Goal: Browse casually

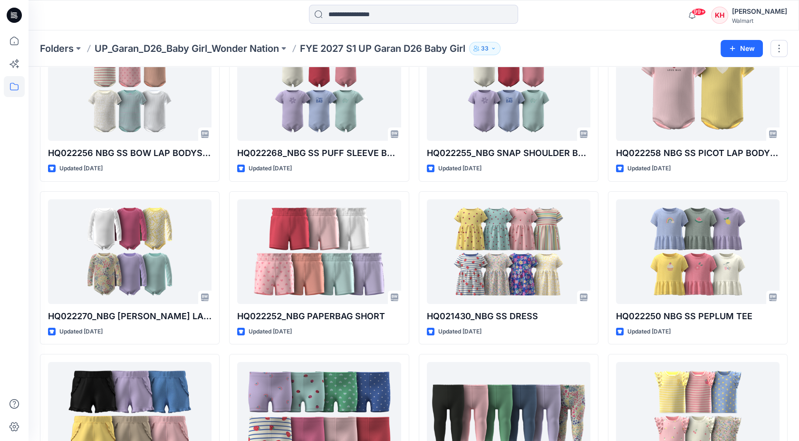
scroll to position [10, 0]
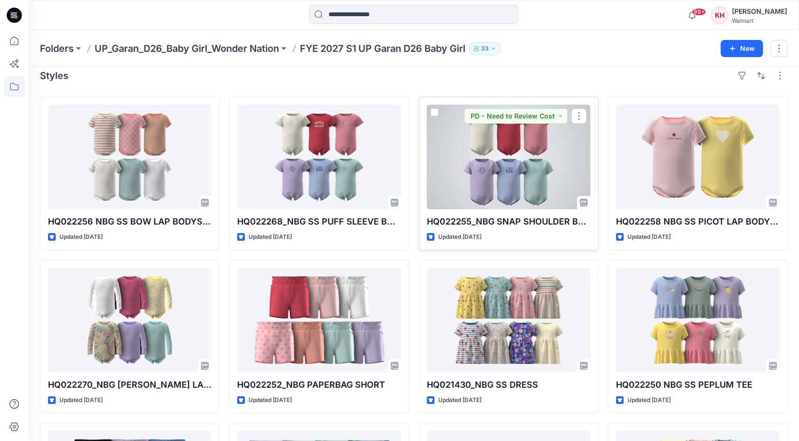
click at [528, 169] on div at bounding box center [509, 157] width 164 height 105
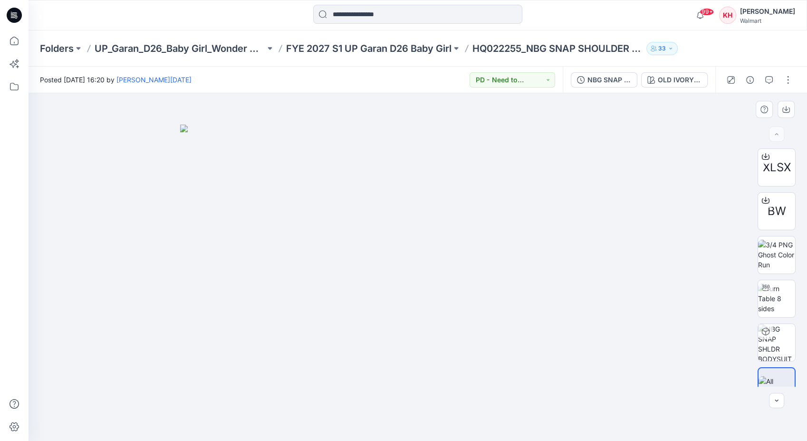
click at [421, 195] on img at bounding box center [417, 283] width 475 height 317
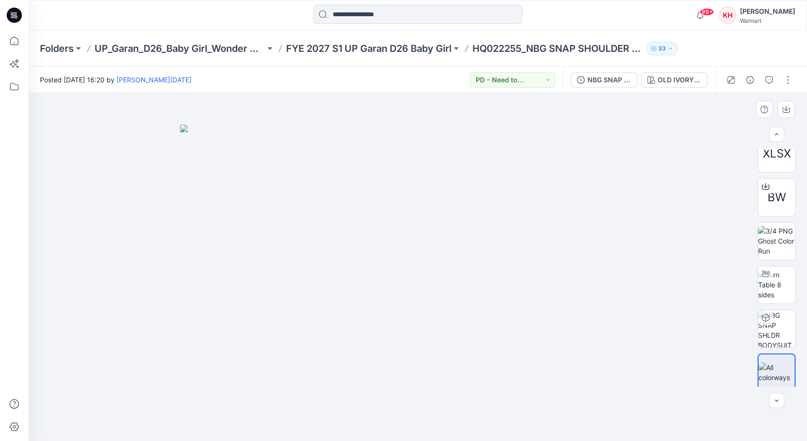
scroll to position [19, 0]
click at [775, 363] on img at bounding box center [777, 367] width 36 height 20
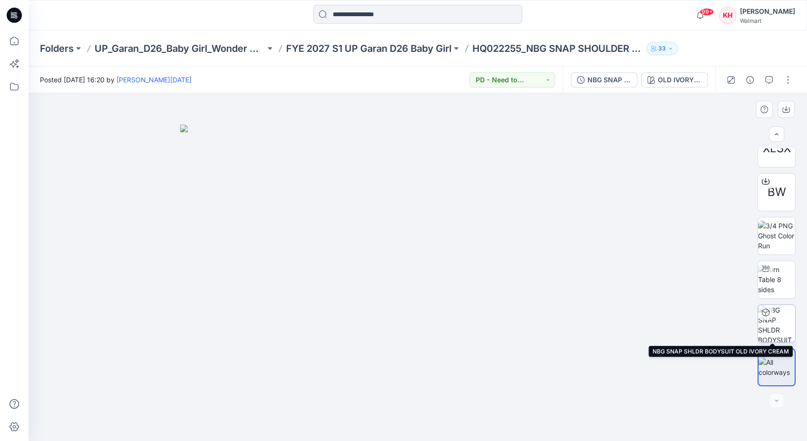
click at [773, 313] on img at bounding box center [776, 323] width 37 height 37
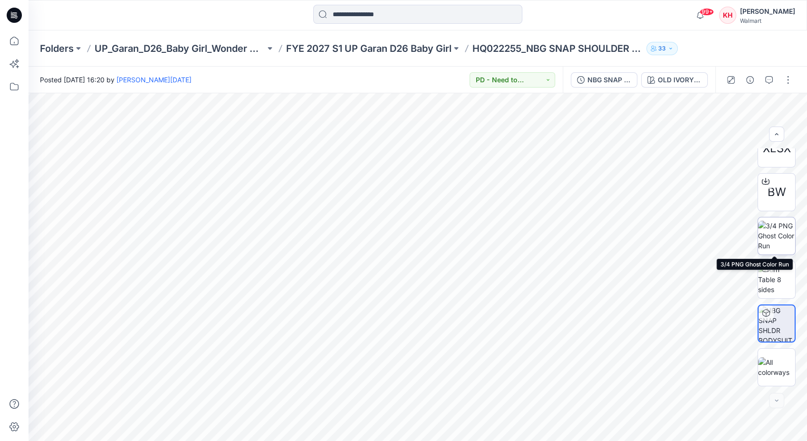
click at [770, 235] on img at bounding box center [776, 236] width 37 height 30
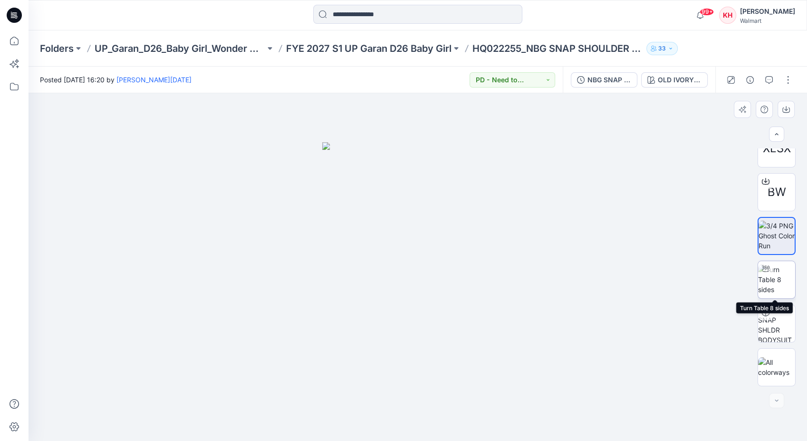
click at [777, 284] on img at bounding box center [776, 279] width 37 height 30
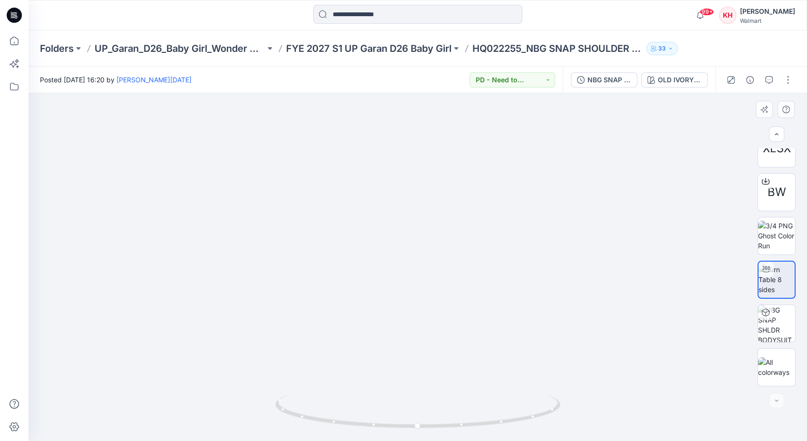
drag, startPoint x: 447, startPoint y: 184, endPoint x: 444, endPoint y: 280, distance: 95.6
click at [445, 280] on img at bounding box center [417, 216] width 739 height 447
click at [639, 141] on img at bounding box center [417, 217] width 739 height 448
drag, startPoint x: 83, startPoint y: 203, endPoint x: 90, endPoint y: 196, distance: 9.8
click at [83, 202] on img at bounding box center [417, 217] width 739 height 448
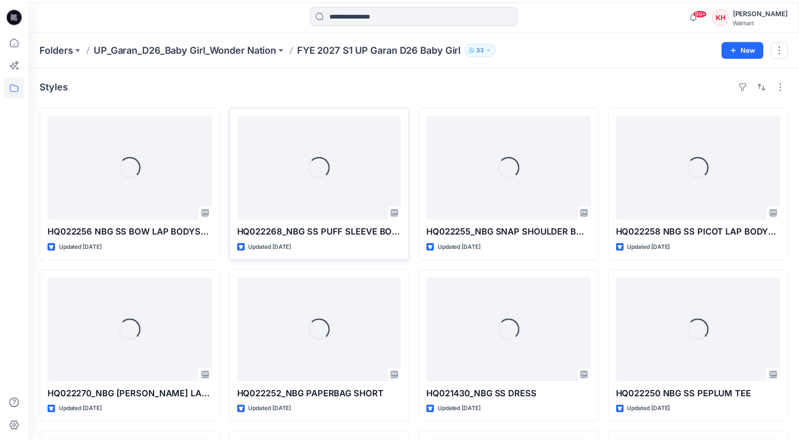
scroll to position [10, 0]
